Goal: Information Seeking & Learning: Learn about a topic

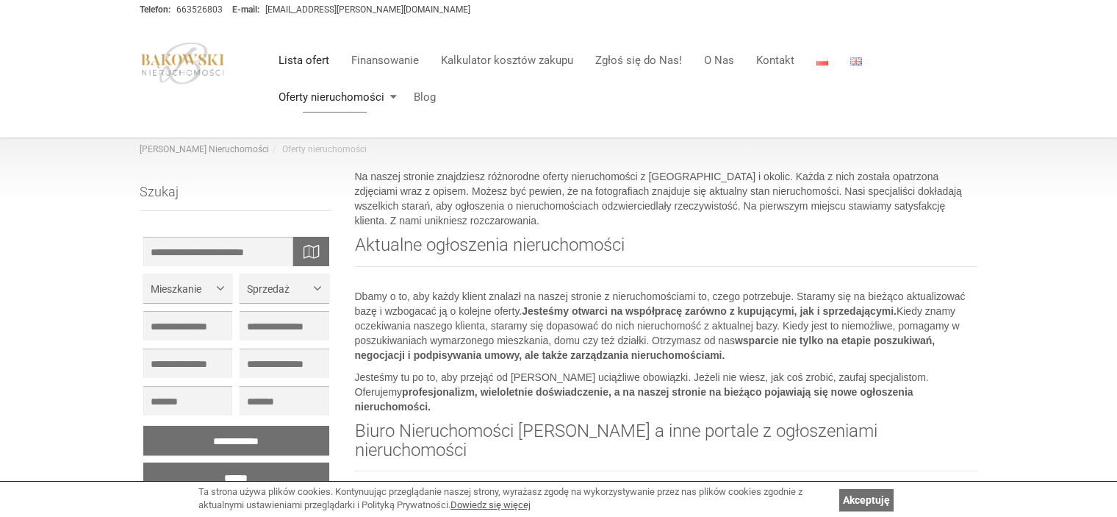
click at [306, 62] on link "Lista ofert" at bounding box center [303, 60] width 73 height 29
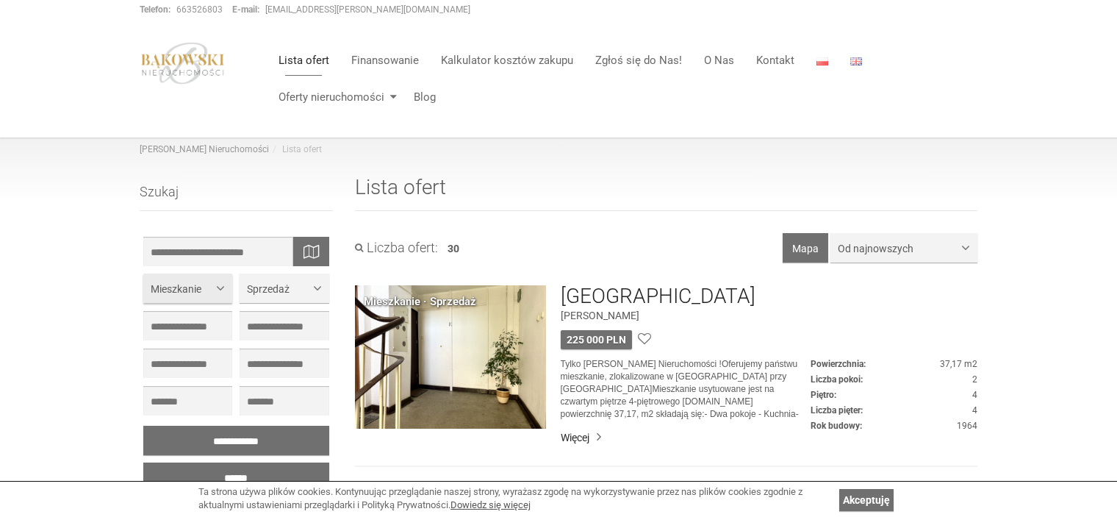
click at [214, 285] on span "Mieszkanie" at bounding box center [182, 288] width 63 height 15
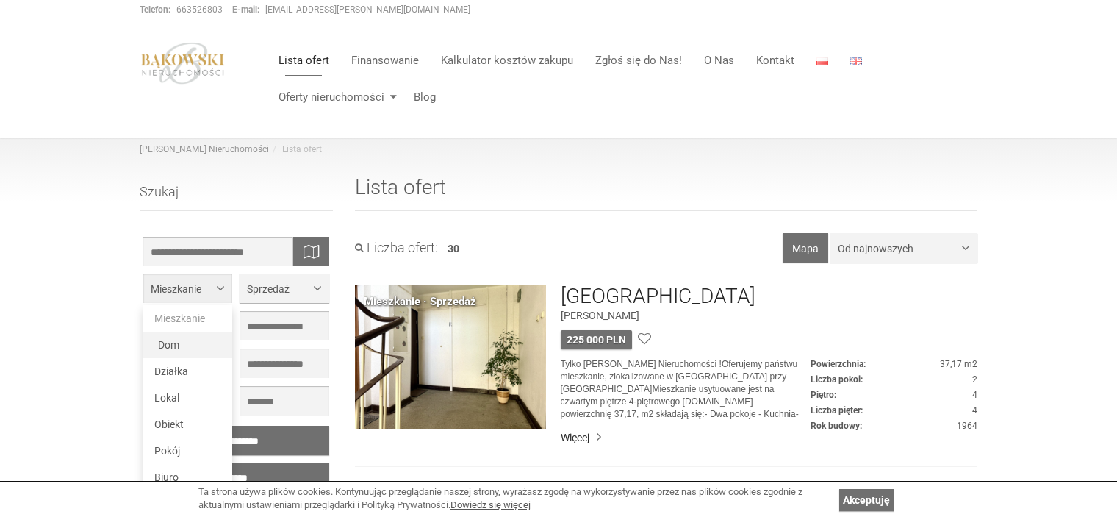
click at [187, 347] on link "Dom" at bounding box center [187, 344] width 89 height 26
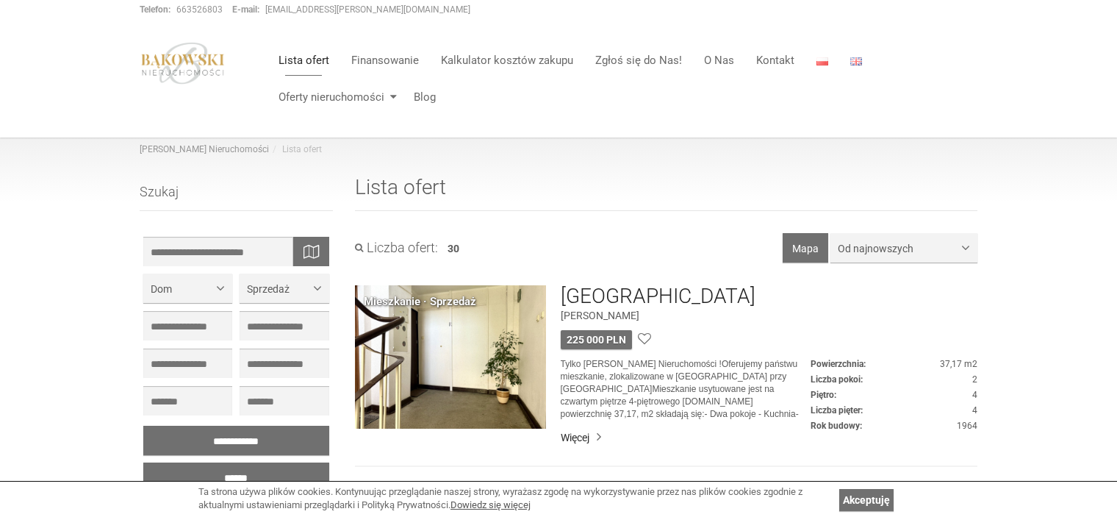
scroll to position [147, 0]
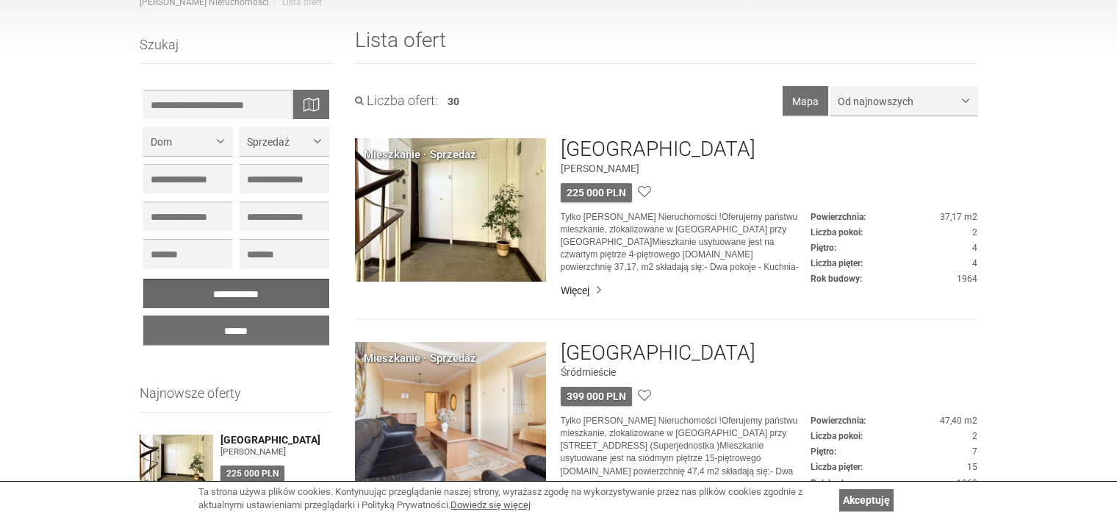
click at [215, 293] on input "**********" at bounding box center [236, 293] width 186 height 29
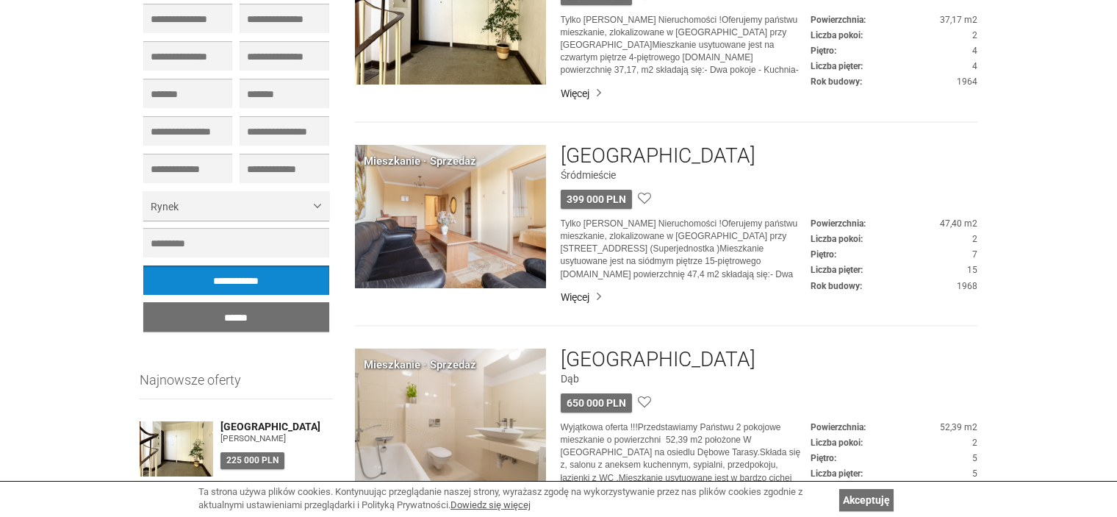
scroll to position [514, 0]
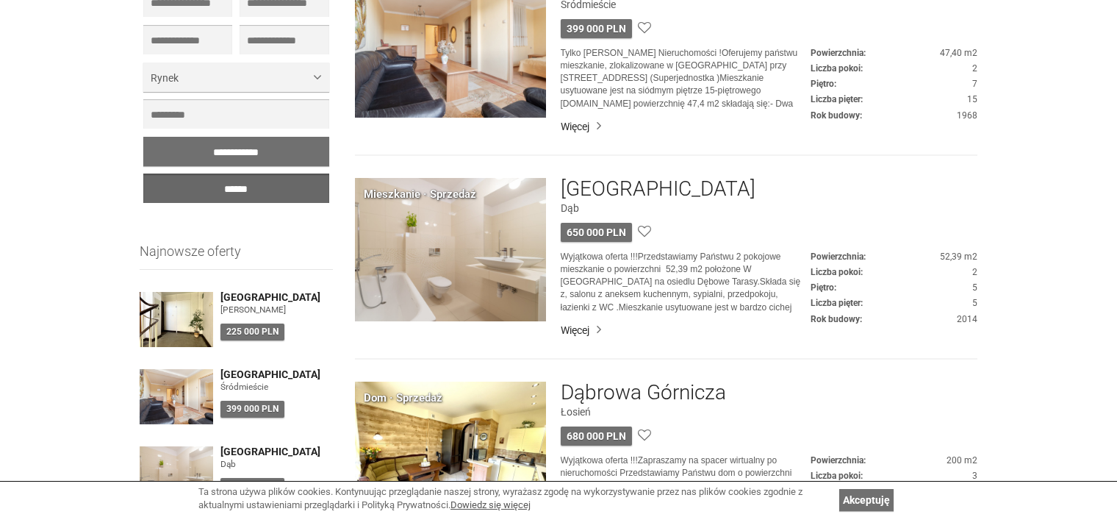
click at [279, 190] on input "******" at bounding box center [236, 187] width 186 height 29
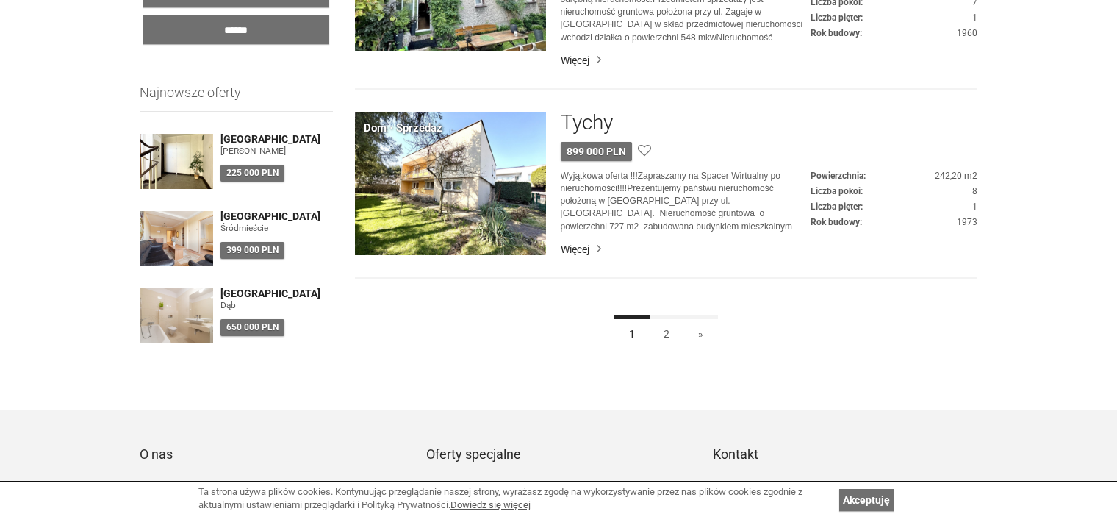
scroll to position [588, 0]
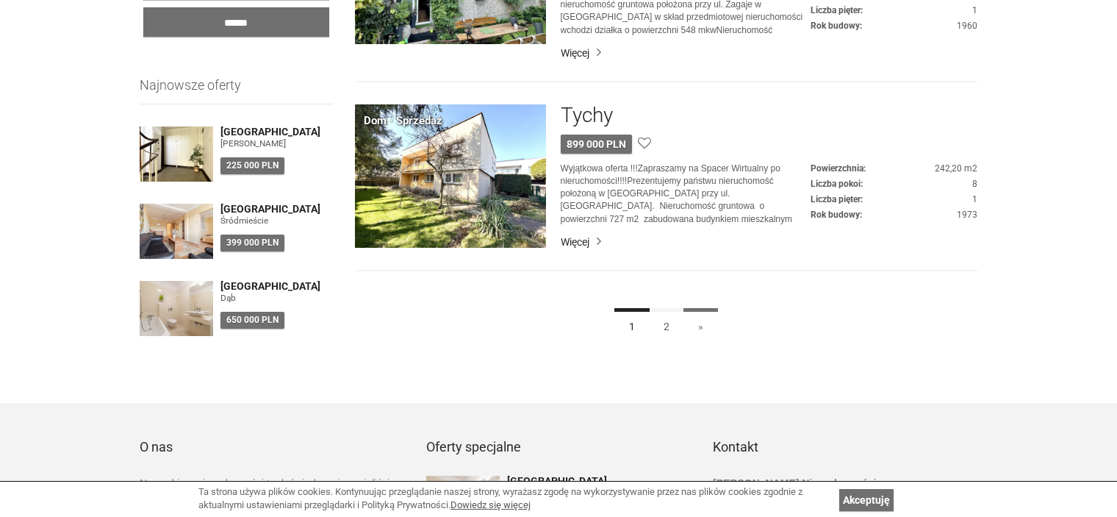
click at [699, 334] on link "»" at bounding box center [700, 324] width 35 height 33
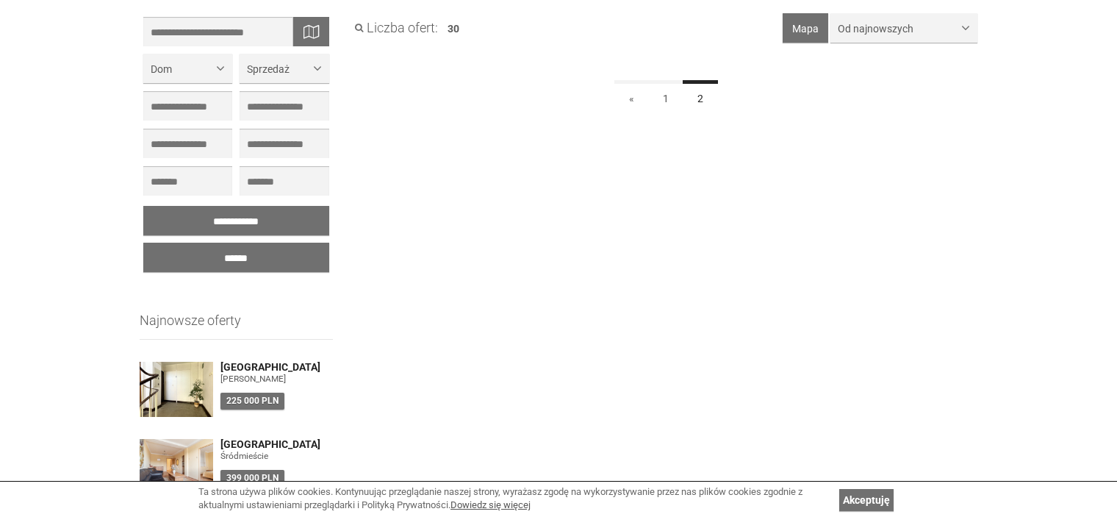
scroll to position [220, 0]
click at [668, 94] on link "1" at bounding box center [665, 95] width 35 height 33
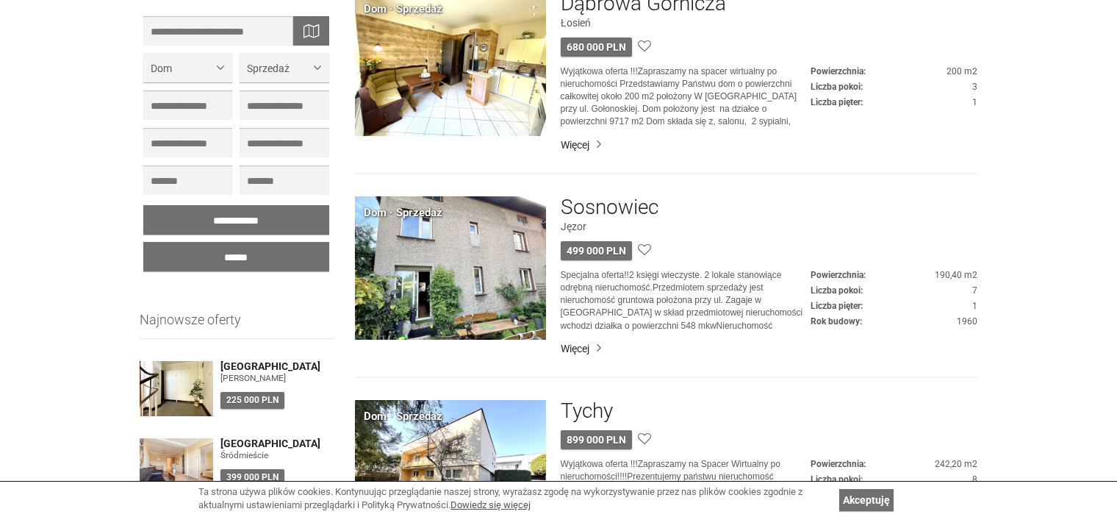
scroll to position [367, 0]
